Goal: Information Seeking & Learning: Learn about a topic

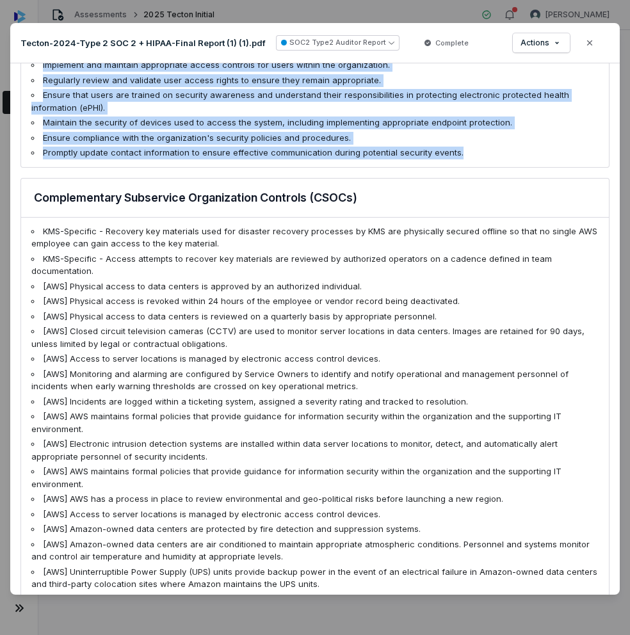
scroll to position [1155, 0]
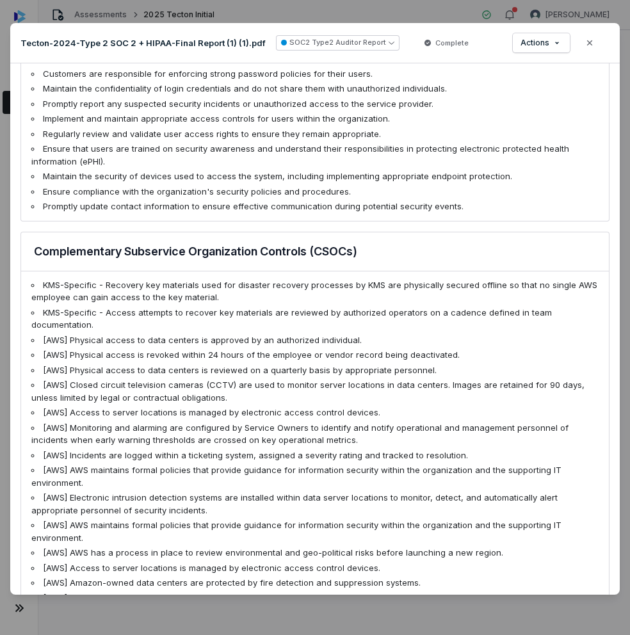
click at [42, 279] on li "KMS-Specific - Recovery key materials used for disaster recovery processes by K…" at bounding box center [314, 291] width 567 height 25
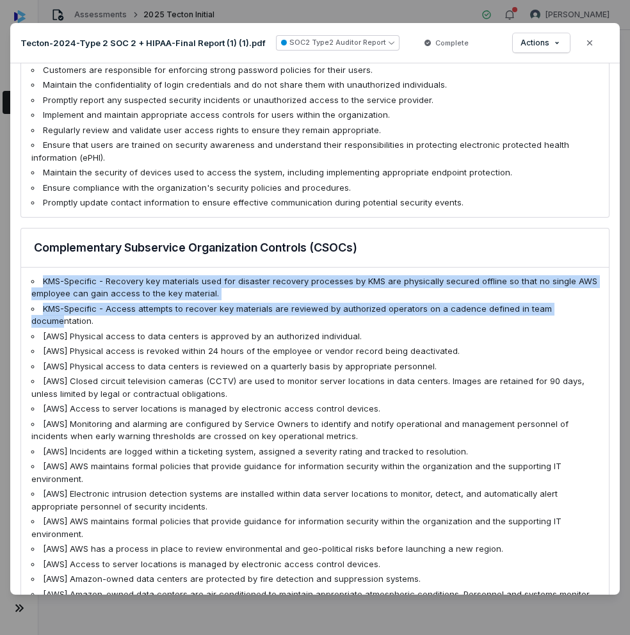
drag, startPoint x: 43, startPoint y: 259, endPoint x: 61, endPoint y: 295, distance: 40.6
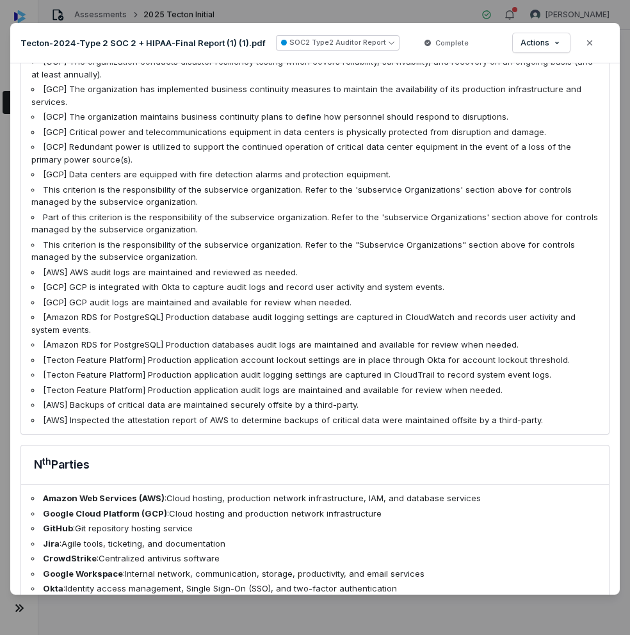
scroll to position [2431, 0]
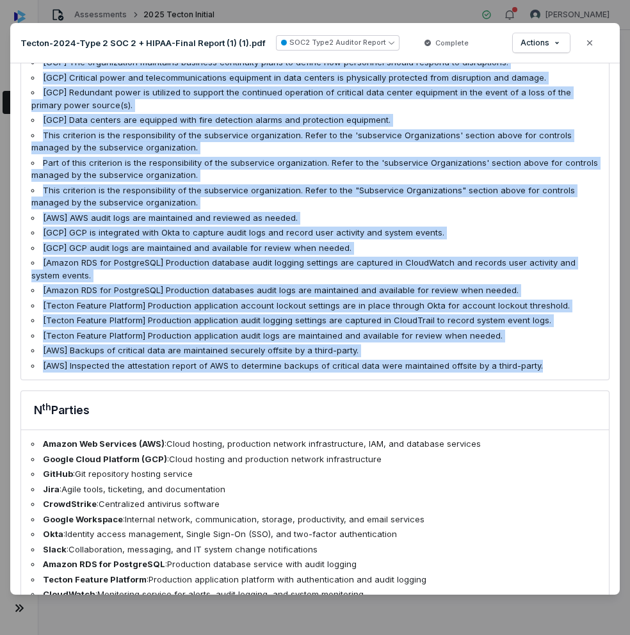
click at [540, 360] on li "[AWS] Inspected the attestation report of AWS to determine backups of critical …" at bounding box center [314, 366] width 567 height 13
copy ul "KMS-Specific - Recovery key materials used for disaster recovery processes by K…"
